Goal: Information Seeking & Learning: Understand process/instructions

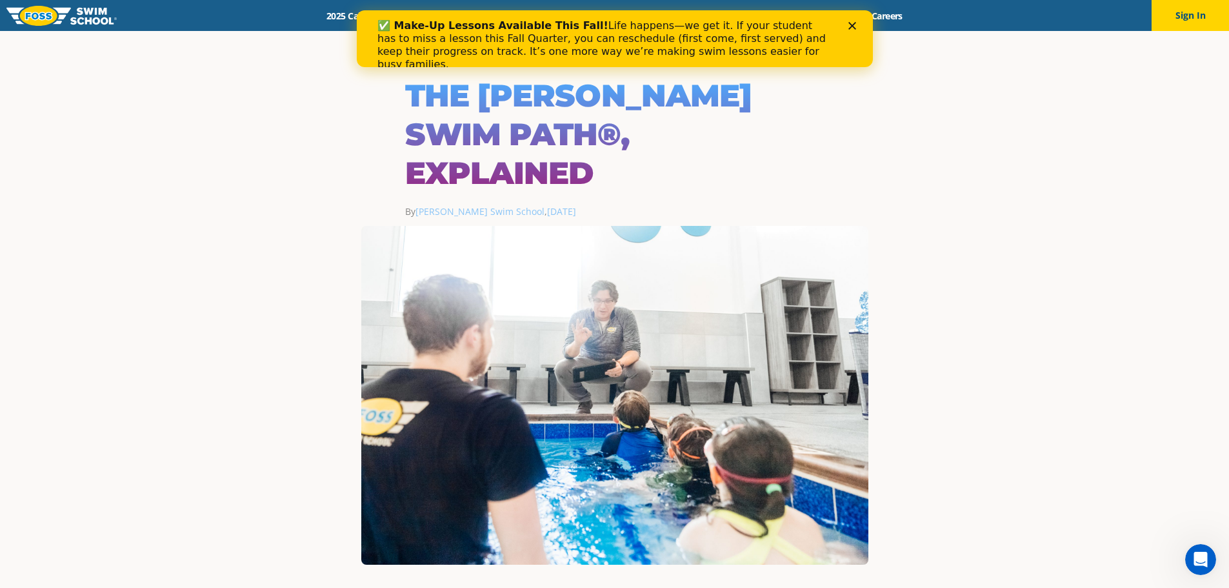
click at [853, 23] on icon "Close" at bounding box center [852, 26] width 8 height 8
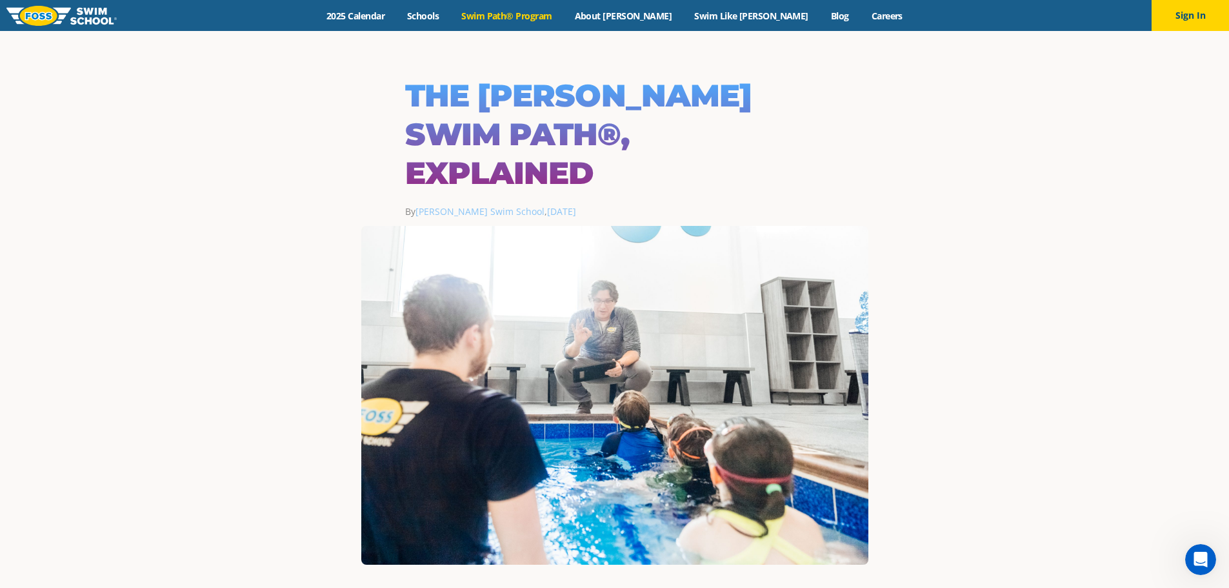
click at [541, 15] on link "Swim Path® Program" at bounding box center [506, 16] width 113 height 12
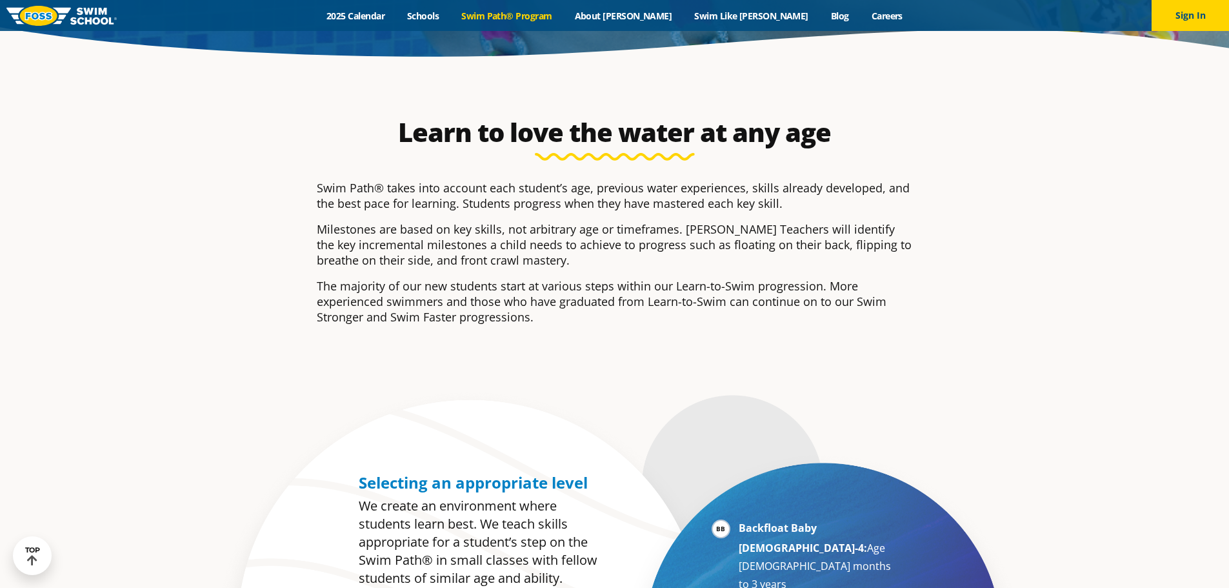
scroll to position [516, 0]
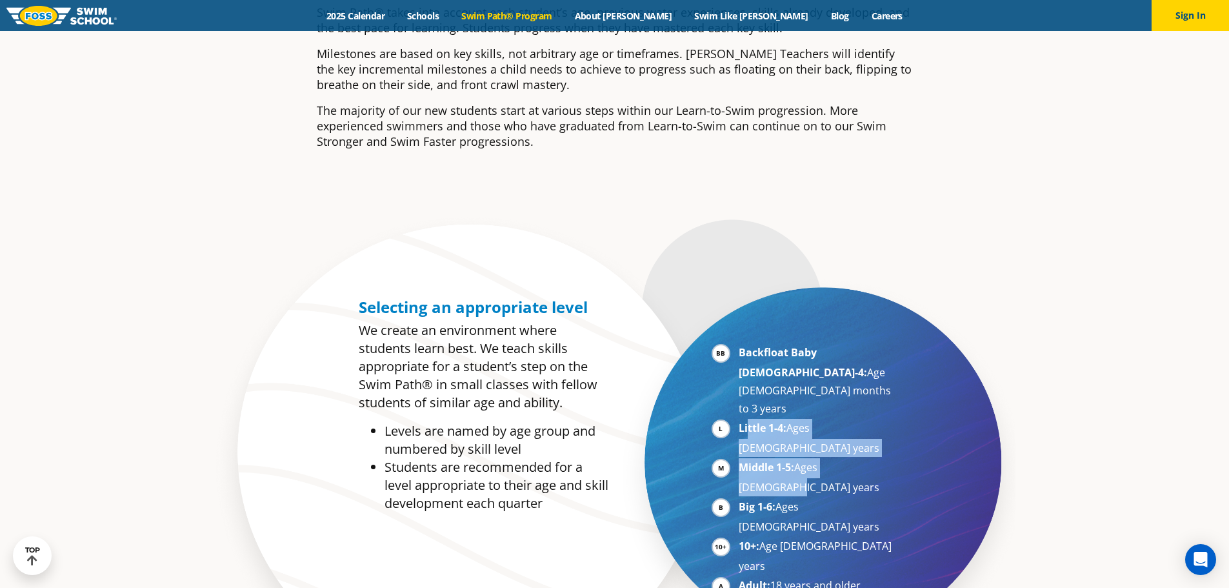
drag, startPoint x: 747, startPoint y: 390, endPoint x: 890, endPoint y: 421, distance: 146.0
click at [890, 421] on ul "Backfloat Baby [DEMOGRAPHIC_DATA]-4: Age [DEMOGRAPHIC_DATA] months to 3 years L…" at bounding box center [803, 479] width 185 height 272
click at [890, 458] on li "Middle 1-5: Ages [DEMOGRAPHIC_DATA] years" at bounding box center [818, 477] width 158 height 38
click at [878, 458] on li "Middle 1-5: Ages [DEMOGRAPHIC_DATA] years" at bounding box center [818, 477] width 158 height 38
drag, startPoint x: 850, startPoint y: 408, endPoint x: 754, endPoint y: 394, distance: 97.2
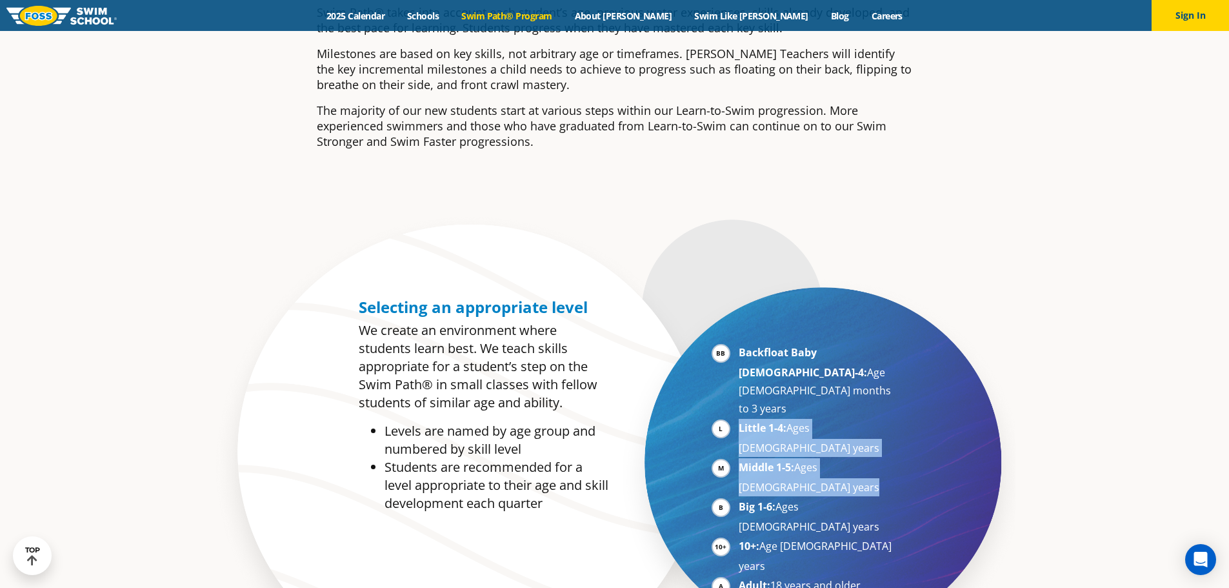
click at [754, 394] on ul "Backfloat Baby [DEMOGRAPHIC_DATA]-4: Age [DEMOGRAPHIC_DATA] months to 3 years L…" at bounding box center [803, 479] width 185 height 272
click at [748, 421] on strong "Little 1-4:" at bounding box center [763, 428] width 48 height 14
drag, startPoint x: 717, startPoint y: 391, endPoint x: 866, endPoint y: 414, distance: 150.8
click at [866, 414] on ul "Backfloat Baby [DEMOGRAPHIC_DATA]-4: Age [DEMOGRAPHIC_DATA] months to 3 years L…" at bounding box center [803, 479] width 185 height 272
click at [866, 458] on li "Middle 1-5: Ages [DEMOGRAPHIC_DATA] years" at bounding box center [818, 477] width 158 height 38
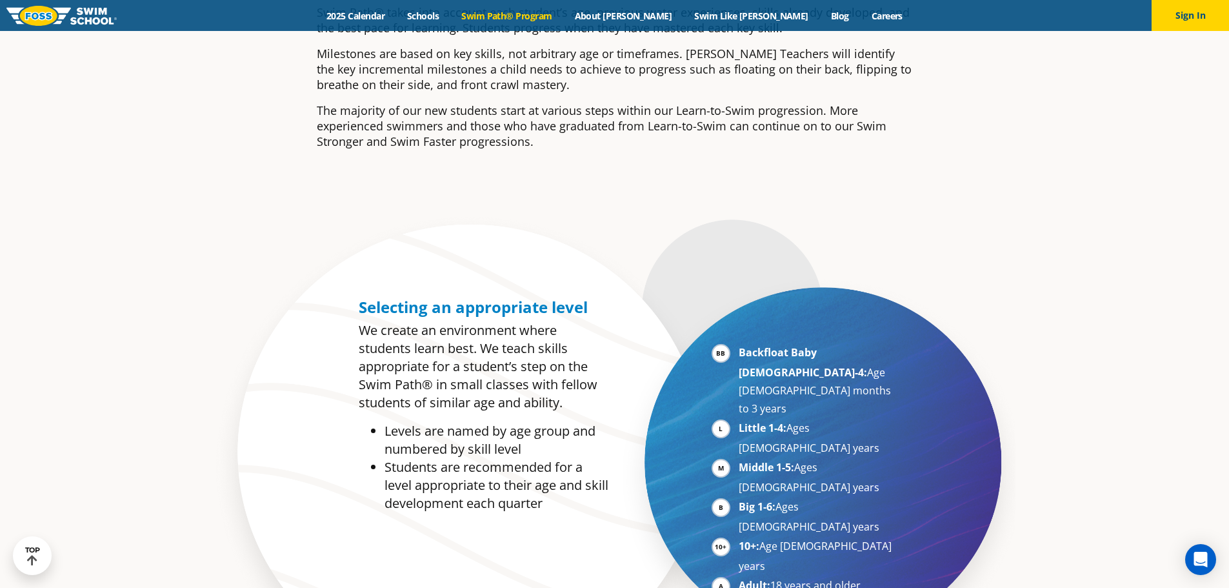
click at [732, 397] on ul "Backfloat Baby [DEMOGRAPHIC_DATA]-4: Age [DEMOGRAPHIC_DATA] months to 3 years L…" at bounding box center [803, 479] width 185 height 272
drag, startPoint x: 758, startPoint y: 395, endPoint x: 846, endPoint y: 421, distance: 91.9
click at [846, 421] on ul "Backfloat Baby [DEMOGRAPHIC_DATA]-4: Age [DEMOGRAPHIC_DATA] months to 3 years L…" at bounding box center [803, 479] width 185 height 272
click at [853, 458] on li "Middle 1-5: Ages [DEMOGRAPHIC_DATA] years" at bounding box center [818, 477] width 158 height 38
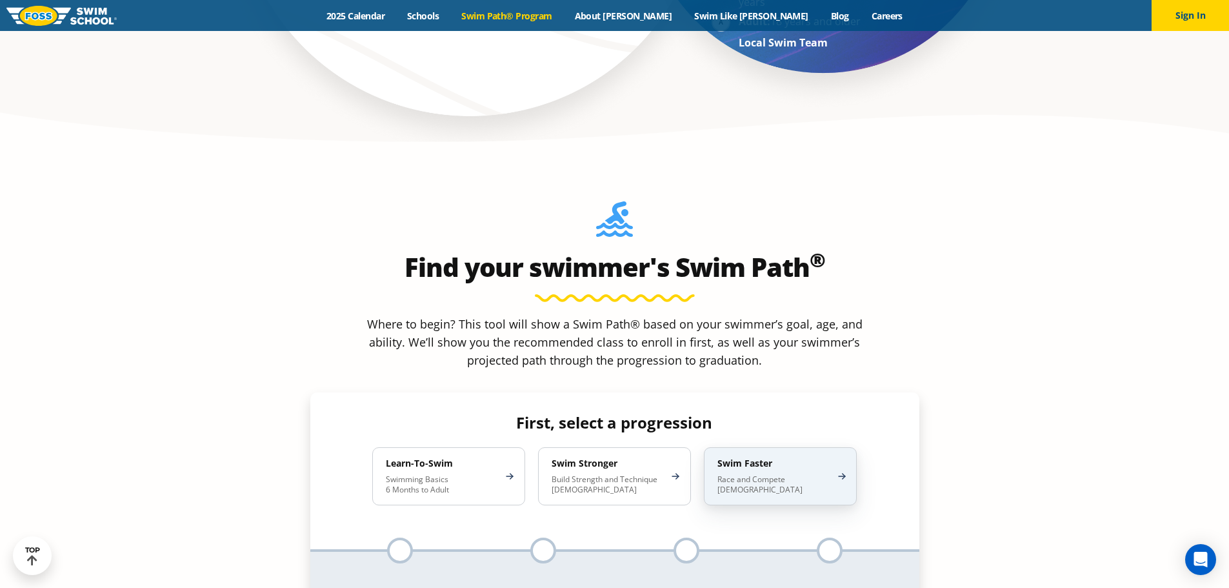
scroll to position [1161, 0]
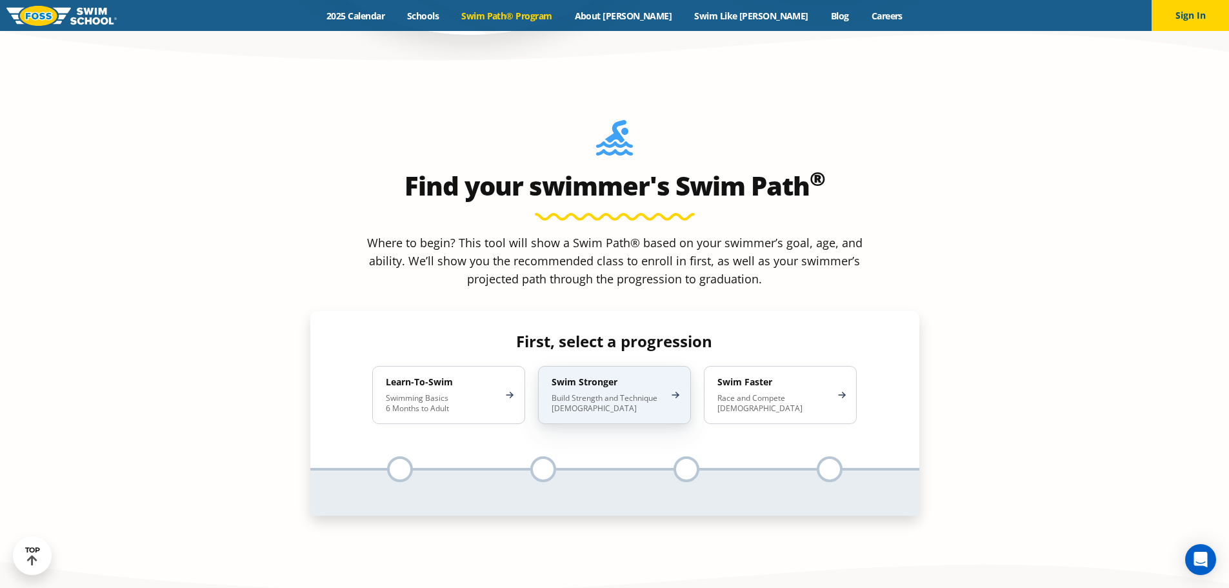
click at [645, 376] on h4 "Swim Stronger" at bounding box center [608, 382] width 113 height 12
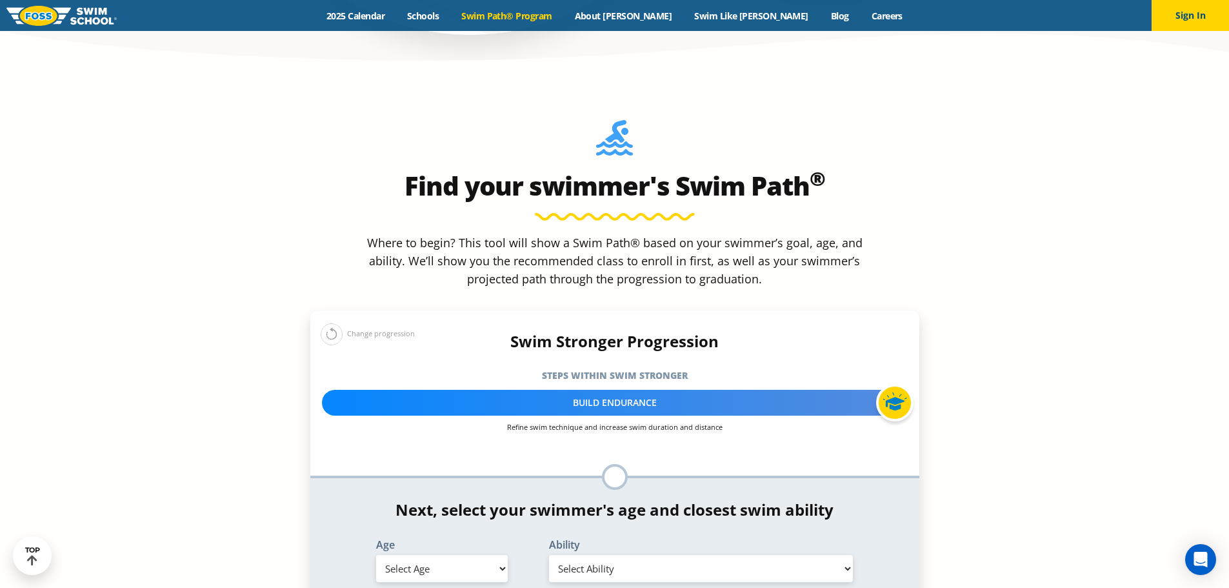
click at [486, 555] on select "Select Age [DEMOGRAPHIC_DATA] months - 1 year 1 year 2 years 3 years 4 years 5 …" at bounding box center [442, 568] width 132 height 27
select select "5-years"
click at [376, 555] on select "Select Age [DEMOGRAPHIC_DATA] months - 1 year 1 year 2 years 3 years 4 years 5 …" at bounding box center [442, 568] width 132 height 27
click at [657, 539] on div "Ability Select Ability First in-water experience When in the water, reliant on …" at bounding box center [701, 562] width 346 height 47
click at [651, 555] on select "Select Ability First in-water experience When in the water, reliant on a life j…" at bounding box center [701, 568] width 304 height 27
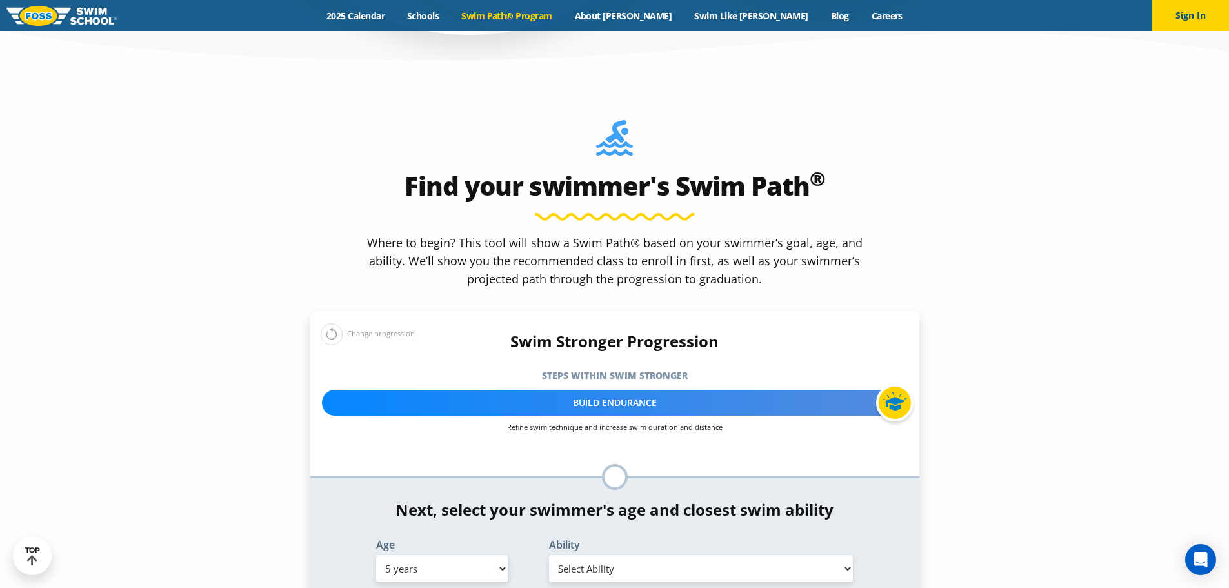
select select "5-years-in-open-water-able-to-swim-for-at-least-15-ft-back-to-safety-while-flip…"
click at [549, 555] on select "Select Ability First in-water experience When in the water, reliant on a life j…" at bounding box center [701, 568] width 304 height 27
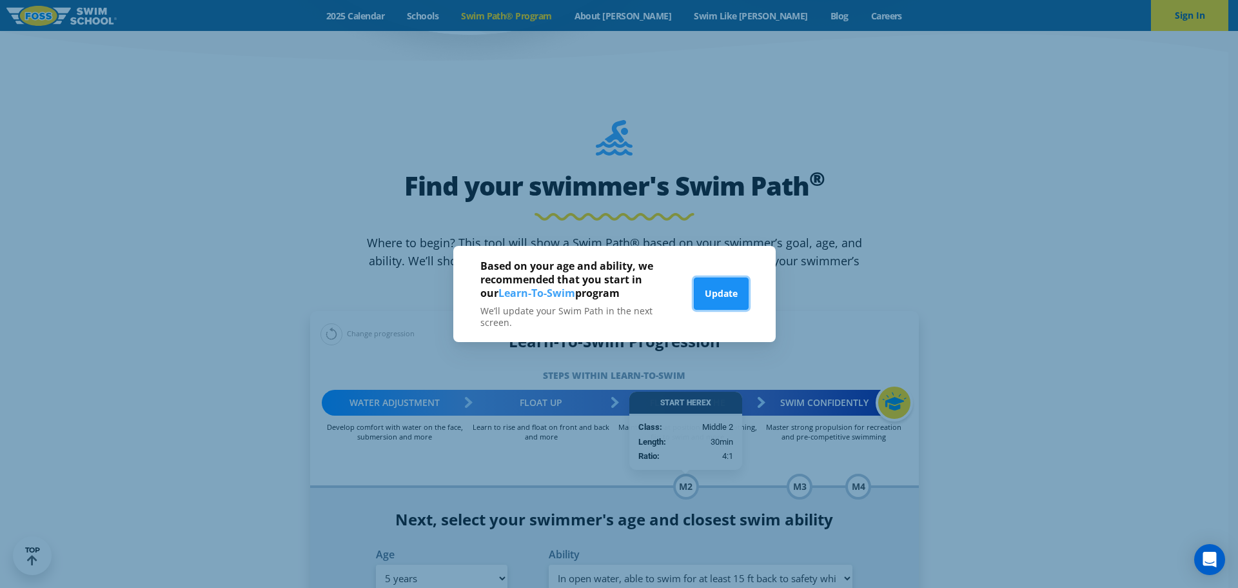
click at [733, 302] on button "Update" at bounding box center [721, 293] width 55 height 32
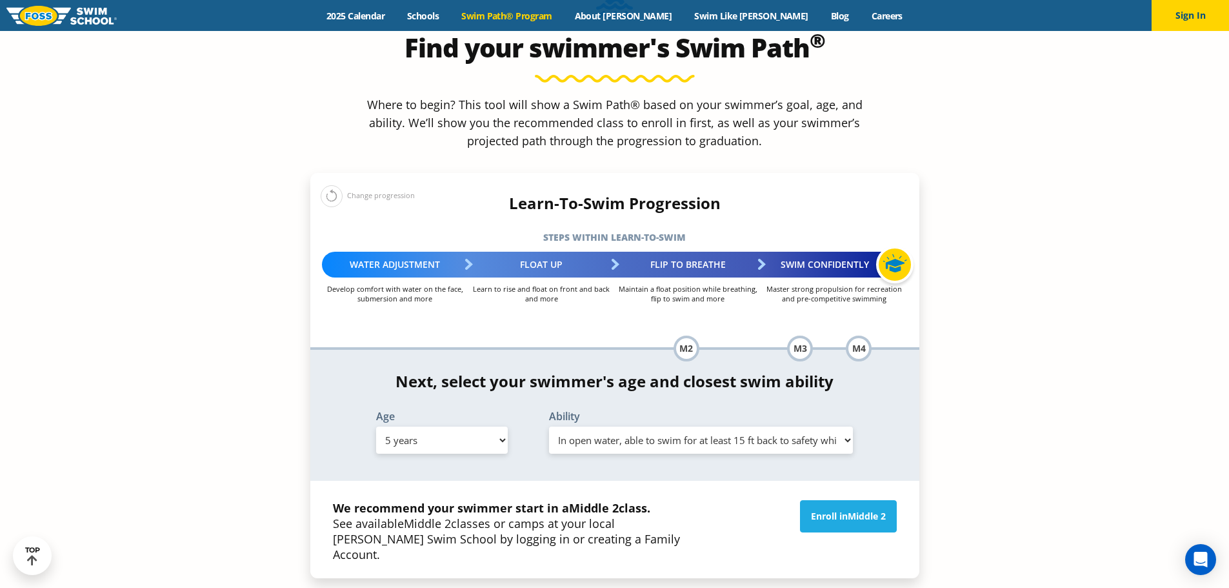
scroll to position [1355, 0]
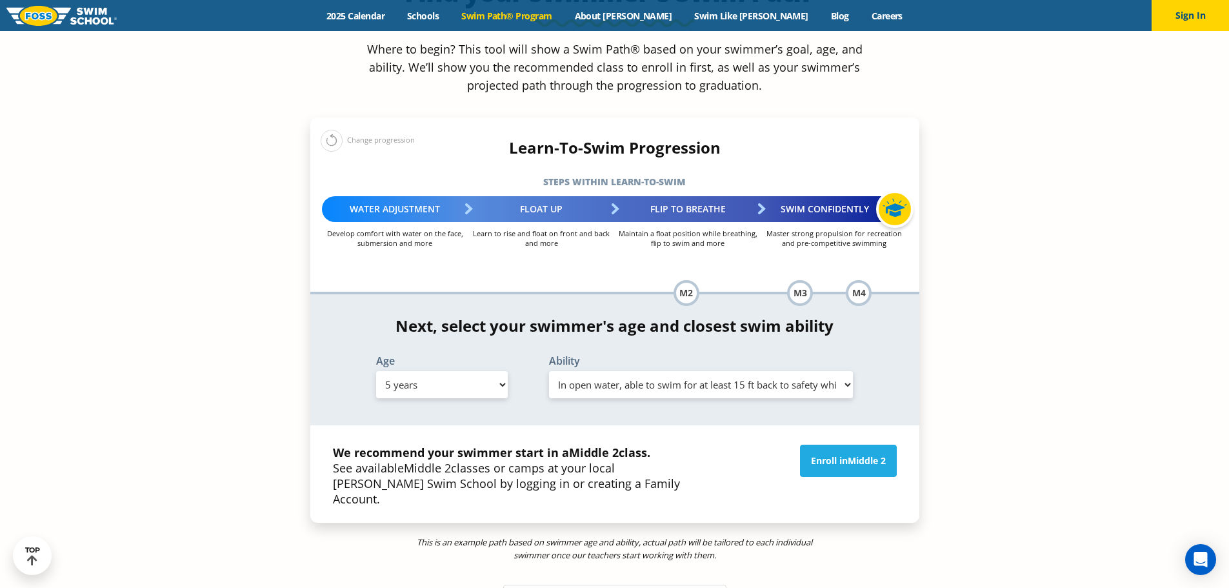
click at [638, 371] on select "Select Ability First in-water experience When in the water, reliant on a life j…" at bounding box center [701, 384] width 304 height 27
click at [846, 528] on div "Find your swimmer's Swim Path ® Where to begin? This tool will show a Swim Path…" at bounding box center [615, 271] width 622 height 780
